Goal: Information Seeking & Learning: Learn about a topic

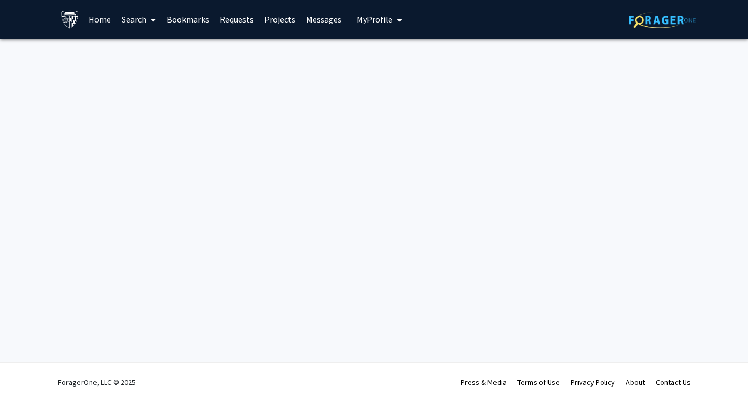
click at [92, 19] on link "Home" at bounding box center [99, 20] width 33 height 38
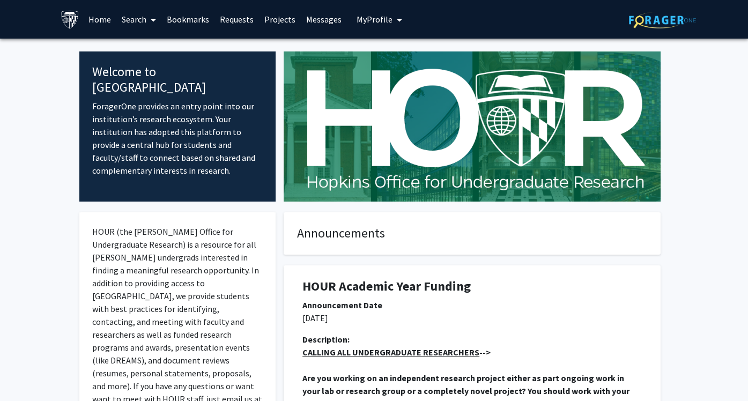
click at [275, 21] on link "Projects" at bounding box center [280, 20] width 42 height 38
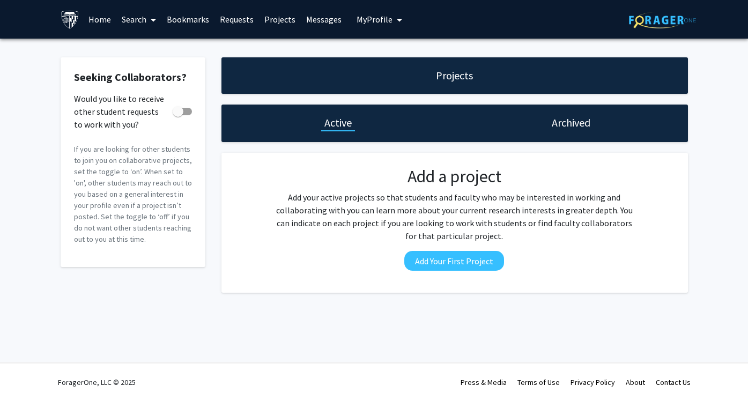
click at [131, 18] on link "Search" at bounding box center [138, 20] width 45 height 38
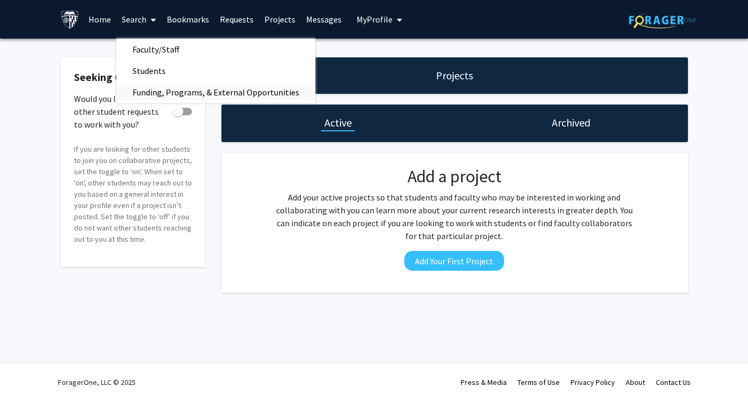
click at [144, 84] on span "Funding, Programs, & External Opportunities" at bounding box center [215, 92] width 199 height 21
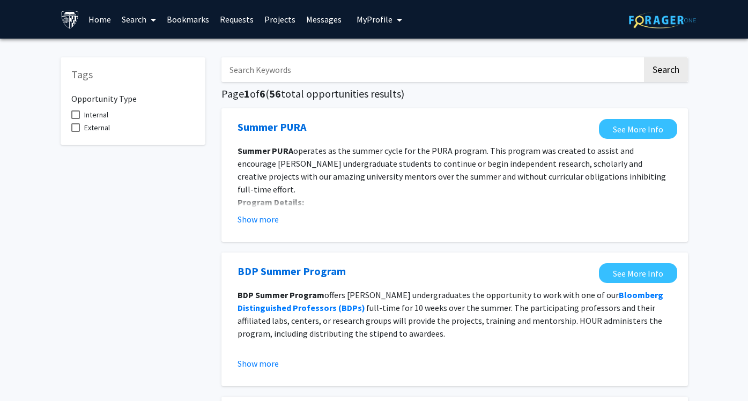
click at [384, 21] on span "My Profile" at bounding box center [375, 19] width 36 height 11
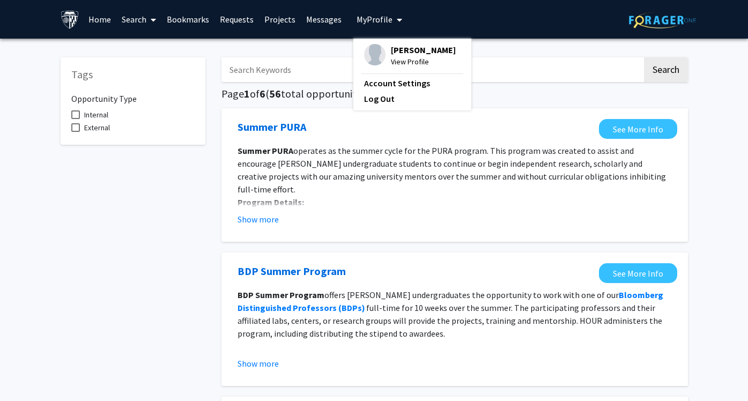
click at [132, 12] on link "Search" at bounding box center [138, 20] width 45 height 38
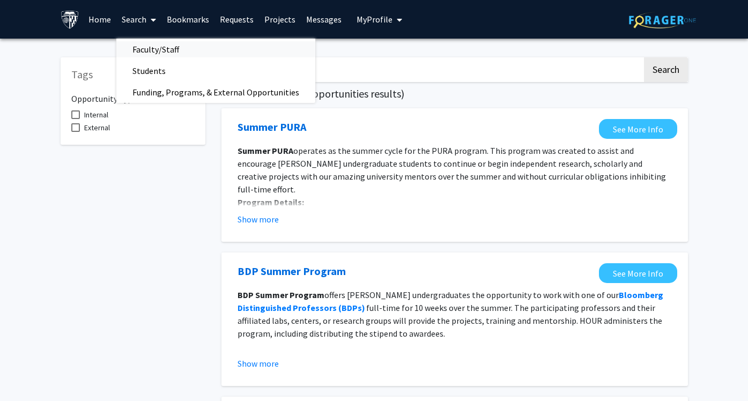
click at [145, 45] on span "Faculty/Staff" at bounding box center [155, 49] width 79 height 21
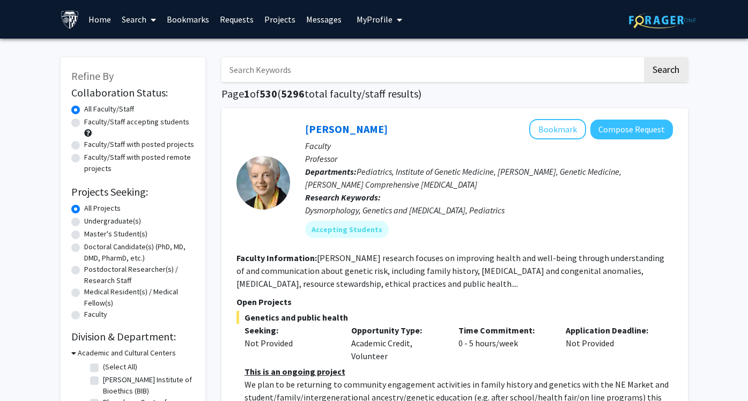
click at [84, 225] on label "Undergraduate(s)" at bounding box center [112, 221] width 57 height 11
click at [84, 223] on input "Undergraduate(s)" at bounding box center [87, 219] width 7 height 7
radio input "true"
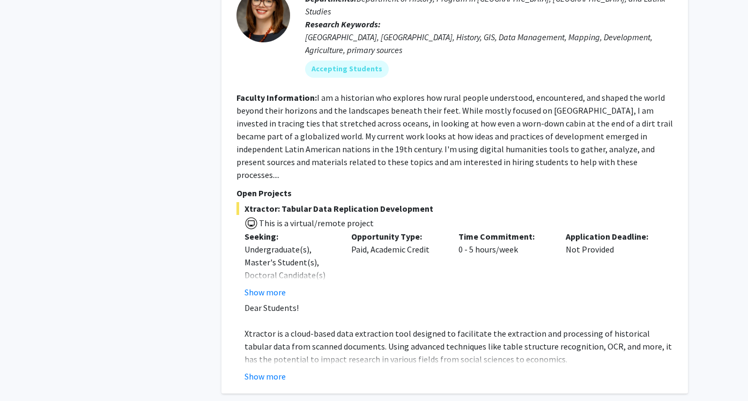
scroll to position [4648, 0]
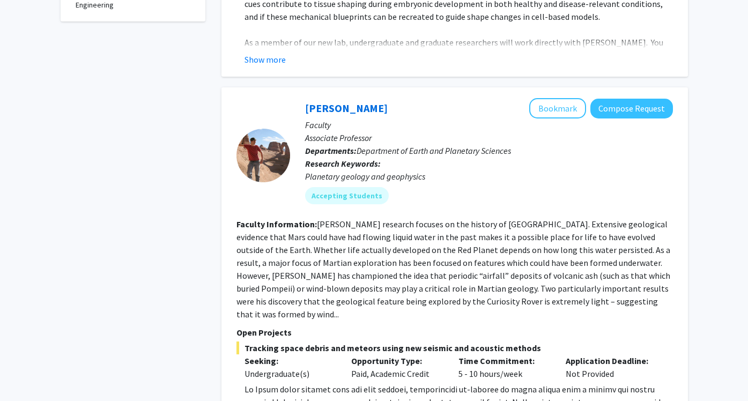
scroll to position [434, 0]
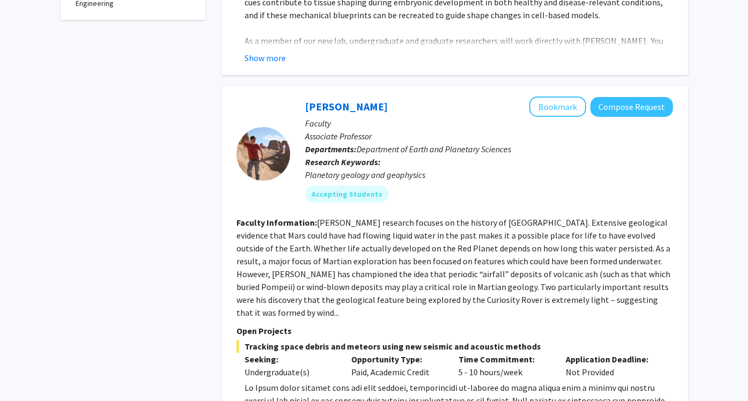
click at [449, 256] on fg-read-more "[PERSON_NAME] research focuses on the history of [GEOGRAPHIC_DATA]. Extensive g…" at bounding box center [454, 267] width 434 height 101
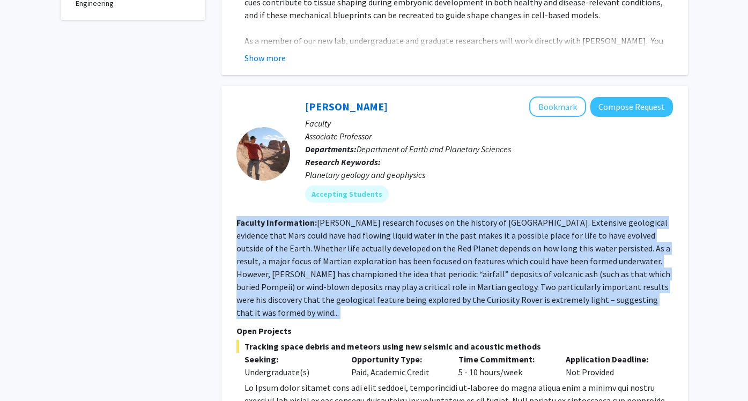
click at [449, 256] on fg-read-more "[PERSON_NAME] research focuses on the history of [GEOGRAPHIC_DATA]. Extensive g…" at bounding box center [454, 267] width 434 height 101
click at [436, 253] on section "Faculty Information: [PERSON_NAME] research focuses on the history of [GEOGRAPH…" at bounding box center [455, 267] width 437 height 103
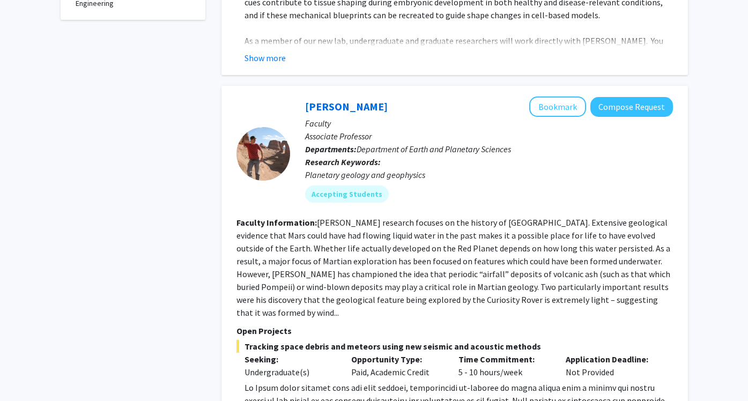
click at [436, 253] on section "Faculty Information: [PERSON_NAME] research focuses on the history of [GEOGRAPH…" at bounding box center [455, 267] width 437 height 103
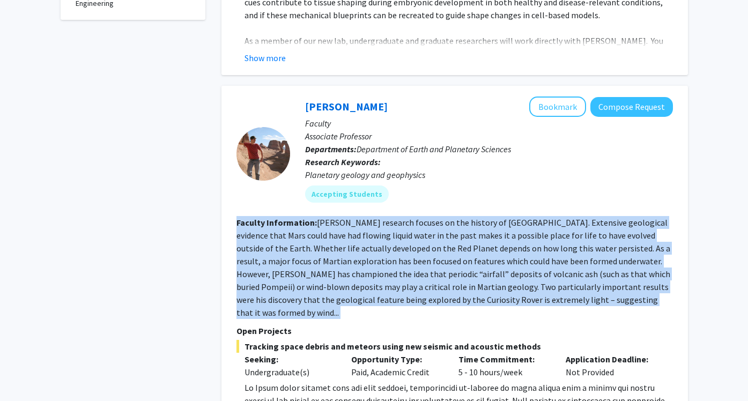
click at [436, 253] on section "Faculty Information: [PERSON_NAME] research focuses on the history of [GEOGRAPH…" at bounding box center [455, 267] width 437 height 103
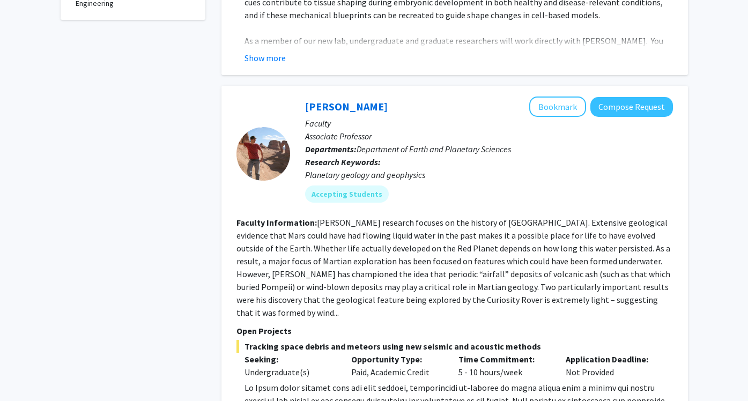
click at [436, 253] on section "Faculty Information: [PERSON_NAME] research focuses on the history of [GEOGRAPH…" at bounding box center [455, 267] width 437 height 103
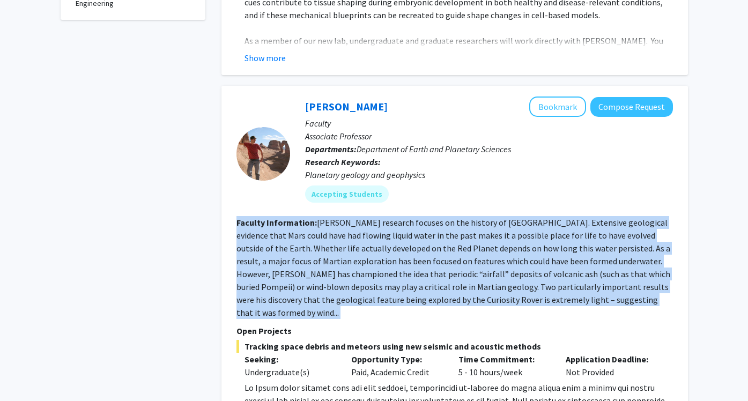
click at [436, 253] on section "Faculty Information: [PERSON_NAME] research focuses on the history of [GEOGRAPH…" at bounding box center [455, 267] width 437 height 103
click at [427, 258] on fg-read-more "[PERSON_NAME] research focuses on the history of [GEOGRAPHIC_DATA]. Extensive g…" at bounding box center [454, 267] width 434 height 101
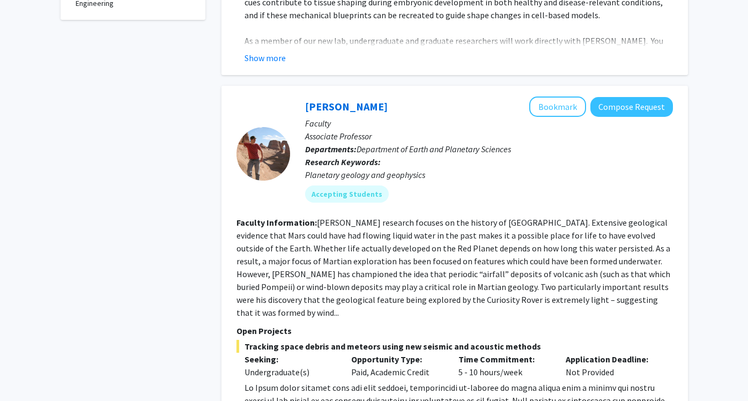
click at [427, 258] on fg-read-more "[PERSON_NAME] research focuses on the history of [GEOGRAPHIC_DATA]. Extensive g…" at bounding box center [454, 267] width 434 height 101
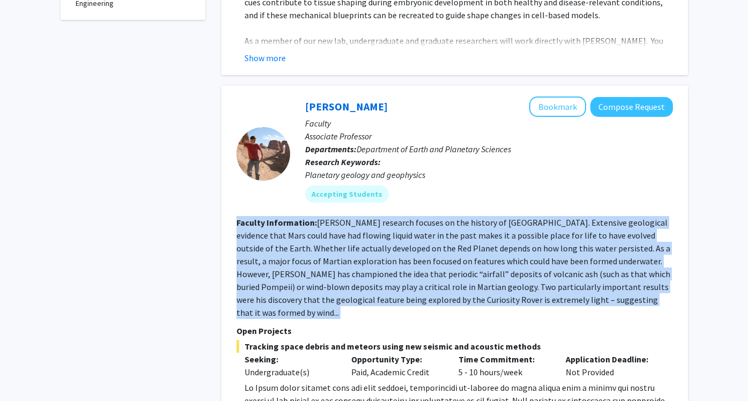
click at [413, 270] on fg-read-more "[PERSON_NAME] research focuses on the history of [GEOGRAPHIC_DATA]. Extensive g…" at bounding box center [454, 267] width 434 height 101
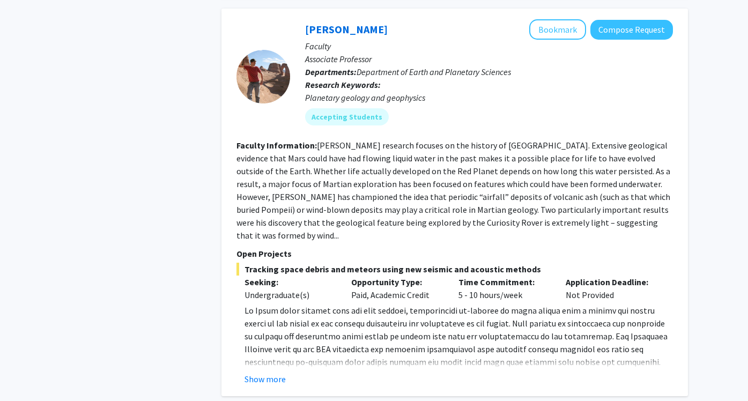
scroll to position [513, 0]
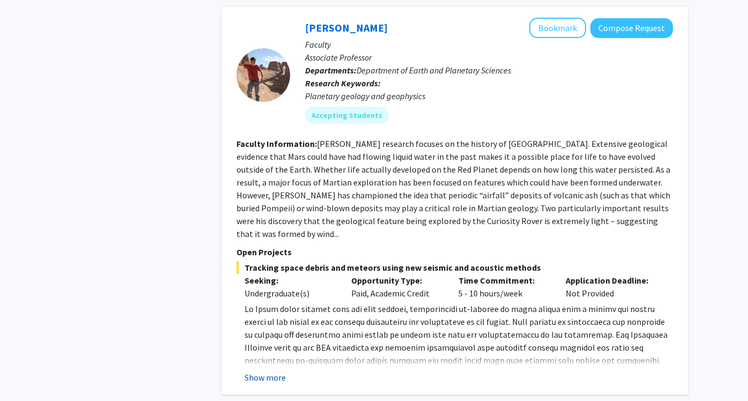
click at [276, 371] on button "Show more" at bounding box center [265, 377] width 41 height 13
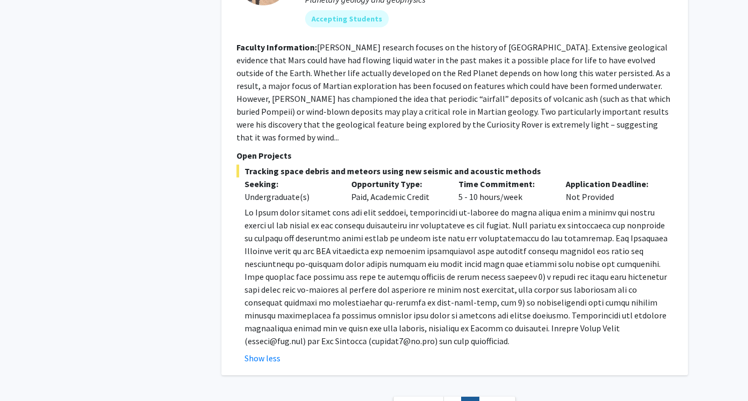
scroll to position [615, 0]
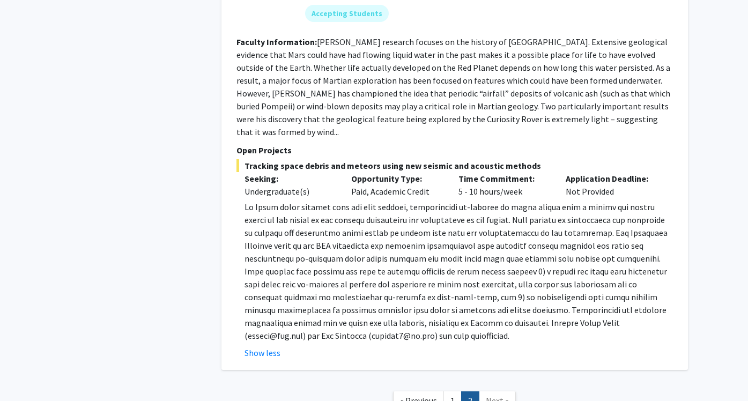
click at [399, 269] on p at bounding box center [459, 272] width 429 height 142
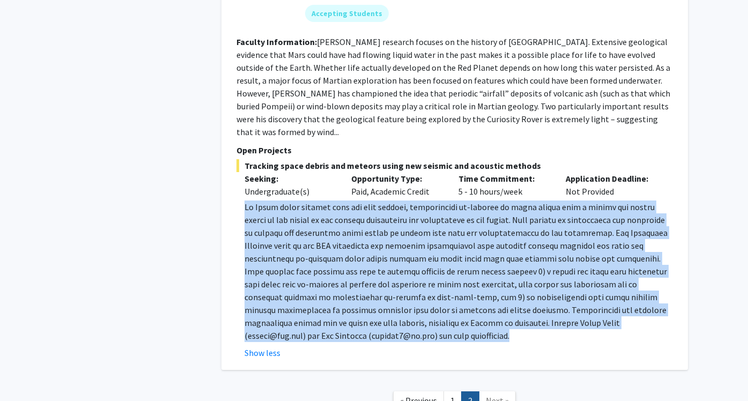
click at [399, 269] on p at bounding box center [459, 272] width 429 height 142
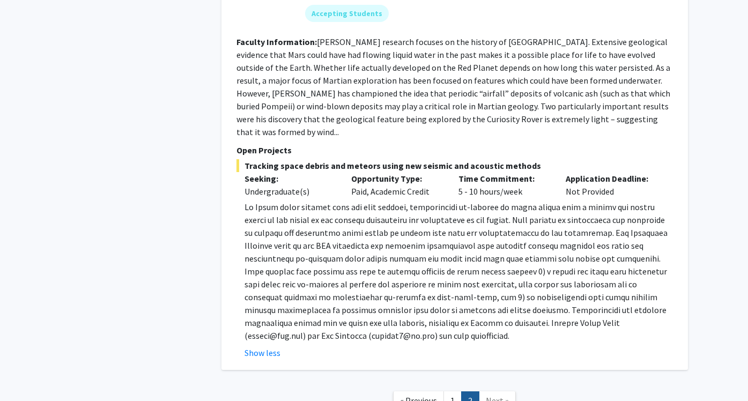
click at [399, 269] on p at bounding box center [459, 272] width 429 height 142
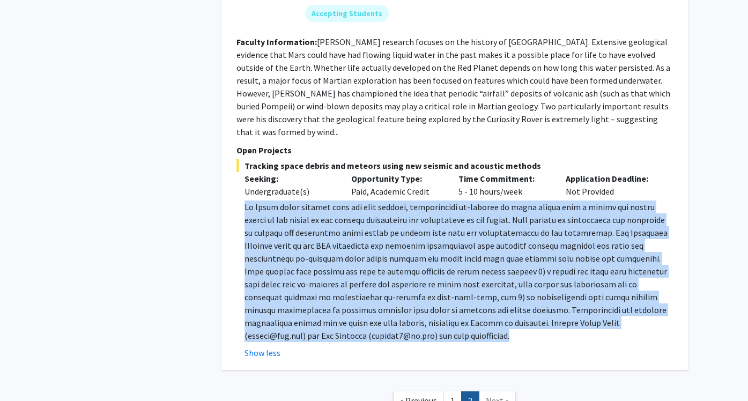
click at [399, 269] on p at bounding box center [459, 272] width 429 height 142
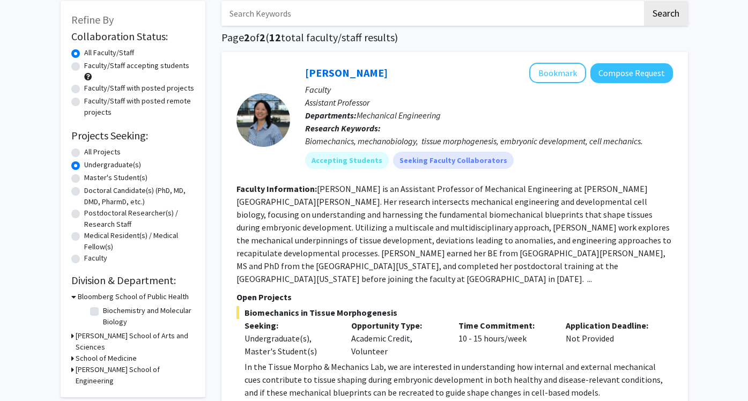
scroll to position [58, 0]
